Goal: Obtain resource: Download file/media

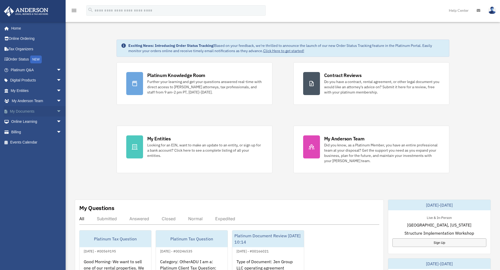
click at [27, 110] on link "My Documents arrow_drop_down" at bounding box center [37, 111] width 66 height 10
click at [56, 109] on span "arrow_drop_down" at bounding box center [61, 111] width 10 height 11
click at [23, 121] on link "Box" at bounding box center [38, 122] width 62 height 10
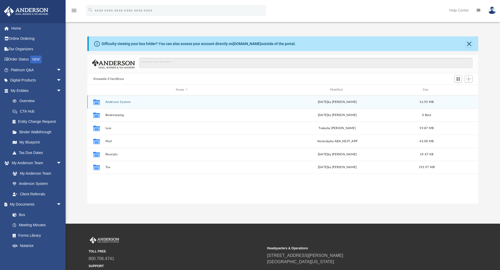
scroll to position [115, 387]
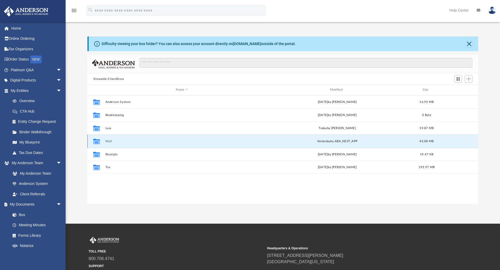
click at [108, 140] on button "Mail" at bounding box center [181, 141] width 153 height 3
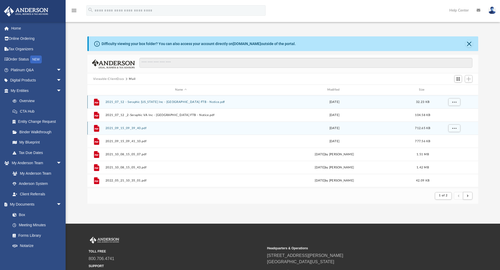
scroll to position [99, 387]
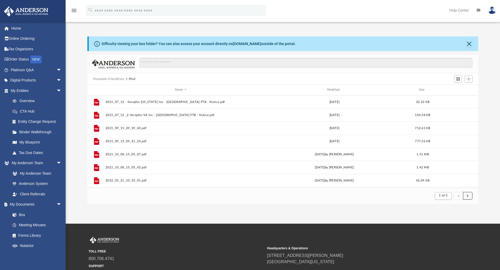
click at [469, 198] on button "submit" at bounding box center [467, 196] width 9 height 8
drag, startPoint x: 478, startPoint y: 102, endPoint x: 481, endPoint y: 154, distance: 52.0
click at [481, 154] on div "Difficulty viewing your box folder? You can also access your account directly o…" at bounding box center [283, 120] width 434 height 168
click at [464, 196] on button "submit" at bounding box center [467, 196] width 9 height 8
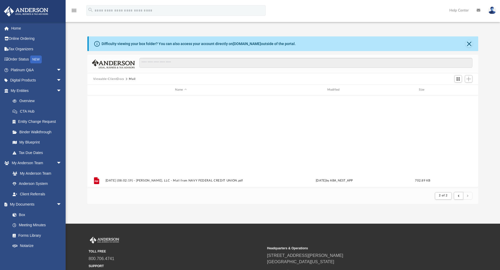
scroll to position [445, 0]
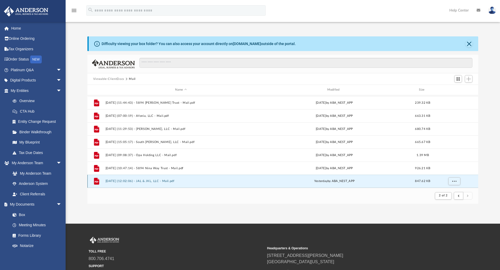
click at [151, 180] on button "2025.09.24 (12:02:06) - JAL & JKL, LLC - Mail.pdf" at bounding box center [180, 181] width 151 height 3
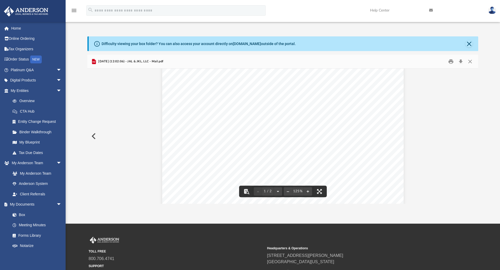
scroll to position [35, 0]
click at [470, 61] on button "Close" at bounding box center [469, 62] width 9 height 8
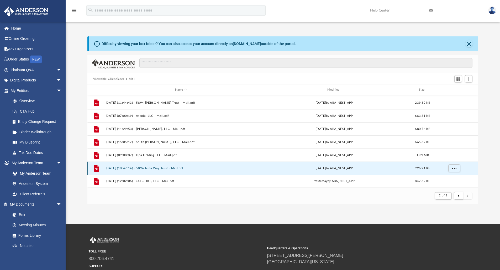
click at [150, 167] on button "2025.09.17 (10:47:14) - 5894 Nina Way Trust - Mail.pdf" at bounding box center [180, 168] width 151 height 3
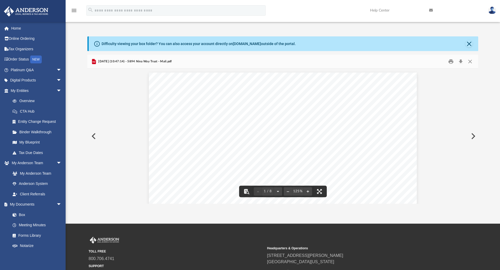
click at [93, 137] on button "Preview" at bounding box center [93, 136] width 12 height 15
click at [451, 61] on button "Print" at bounding box center [450, 62] width 10 height 8
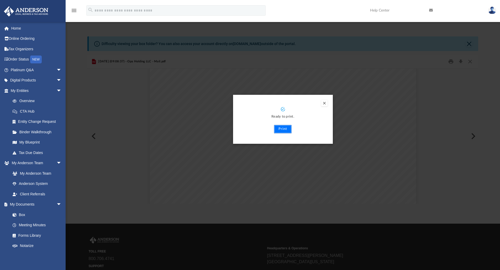
click at [285, 128] on button "Print" at bounding box center [283, 129] width 18 height 8
